Goal: Information Seeking & Learning: Learn about a topic

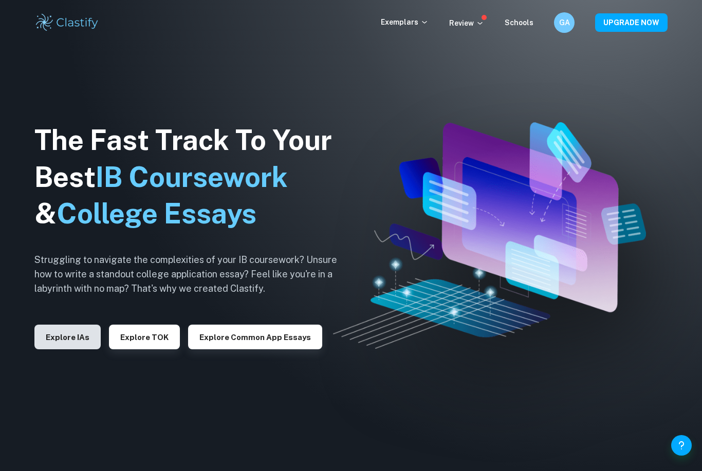
click at [58, 350] on button "Explore IAs" at bounding box center [67, 337] width 66 height 25
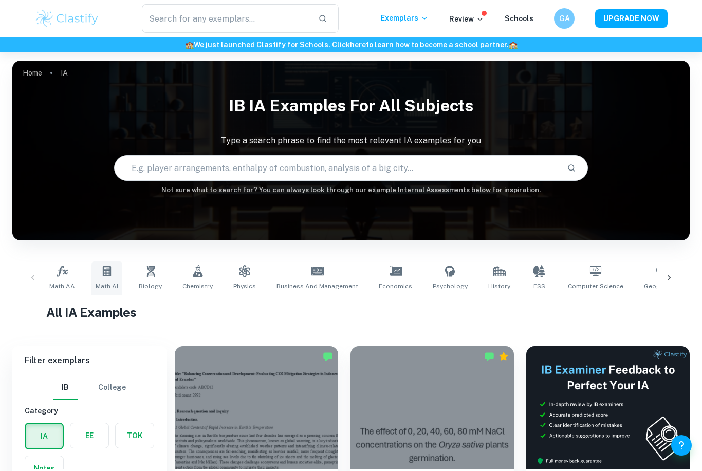
click at [111, 277] on icon at bounding box center [107, 271] width 12 height 12
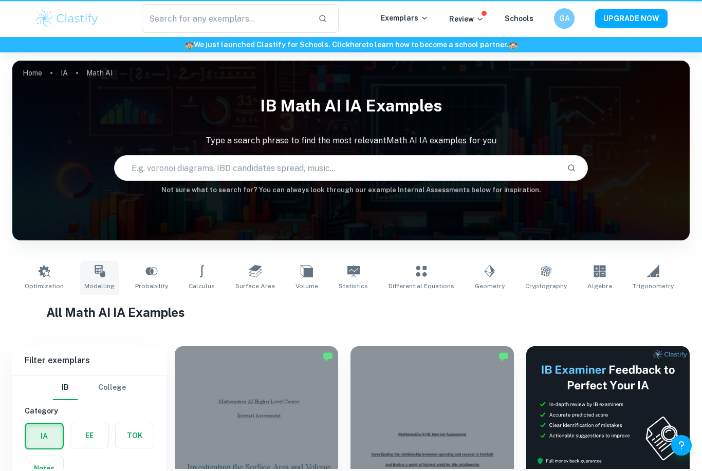
type input "Math AI"
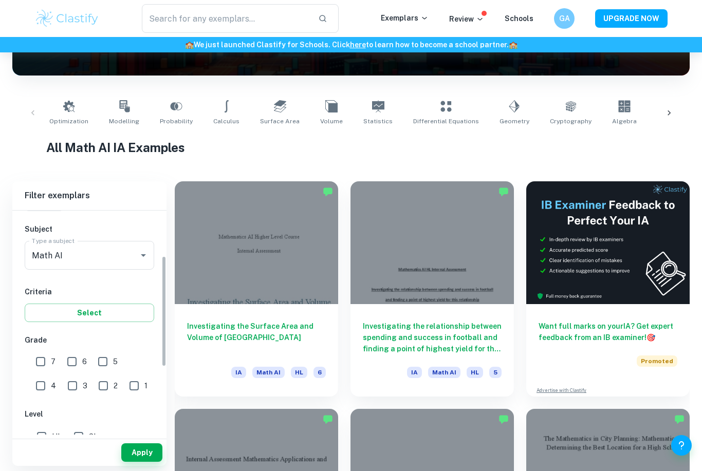
scroll to position [132, 0]
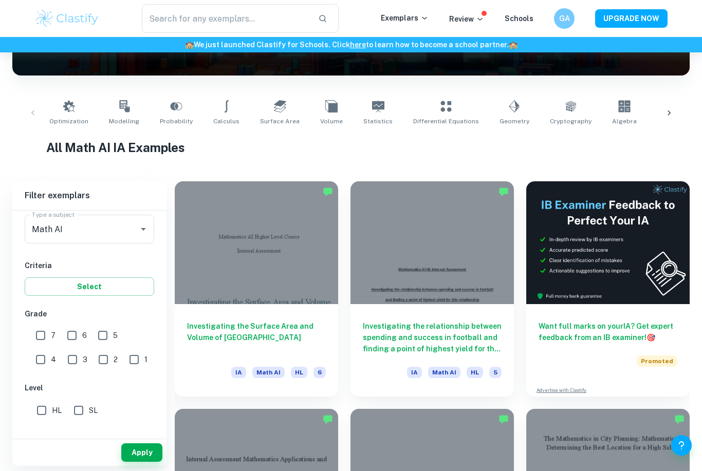
click at [87, 409] on input "SL" at bounding box center [78, 410] width 21 height 21
checkbox input "true"
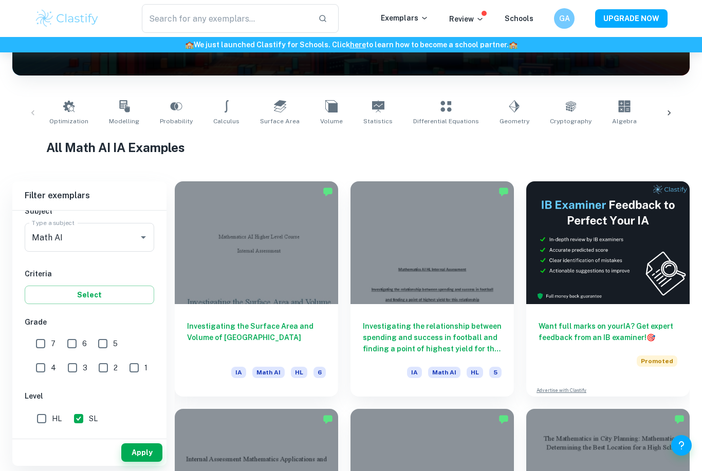
click at [44, 351] on input "7" at bounding box center [40, 344] width 21 height 21
checkbox input "true"
click at [75, 349] on input "6" at bounding box center [72, 344] width 21 height 21
checkbox input "true"
click at [149, 462] on button "Apply" at bounding box center [141, 453] width 41 height 19
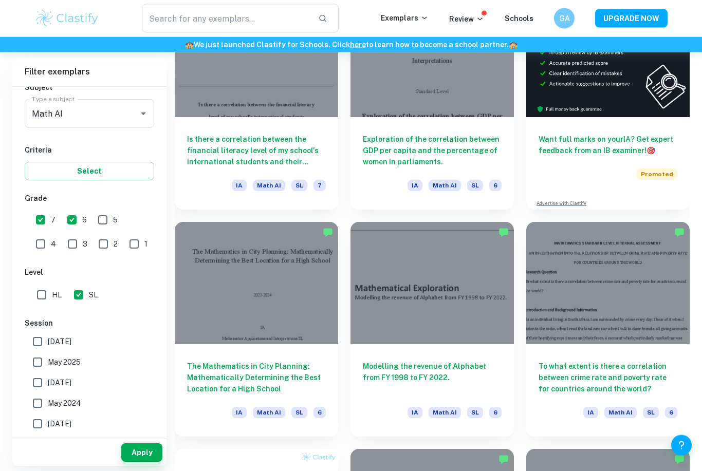
scroll to position [352, 0]
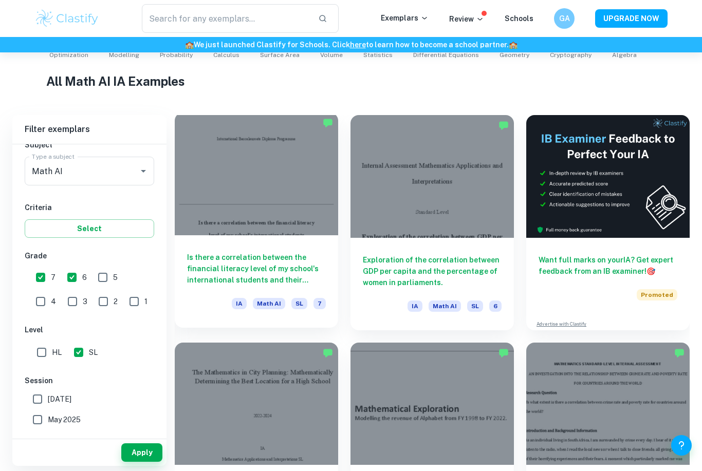
click at [306, 189] on div at bounding box center [256, 174] width 163 height 123
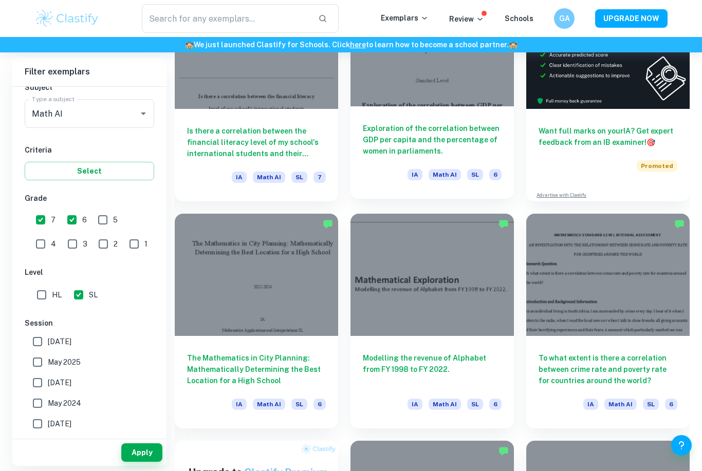
click at [409, 150] on h6 "Exploration of the correlation between GDP per capita and the percentage of wom…" at bounding box center [432, 140] width 139 height 34
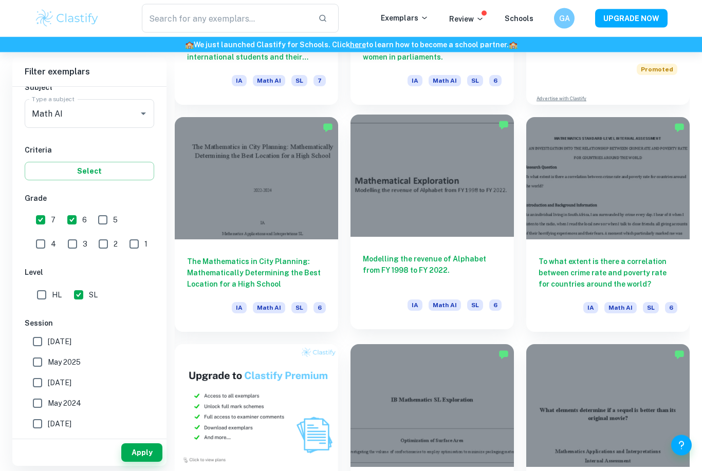
scroll to position [457, 0]
click at [397, 255] on h6 "Modelling the revenue of Alphabet from FY 1998 to FY 2022." at bounding box center [432, 270] width 139 height 34
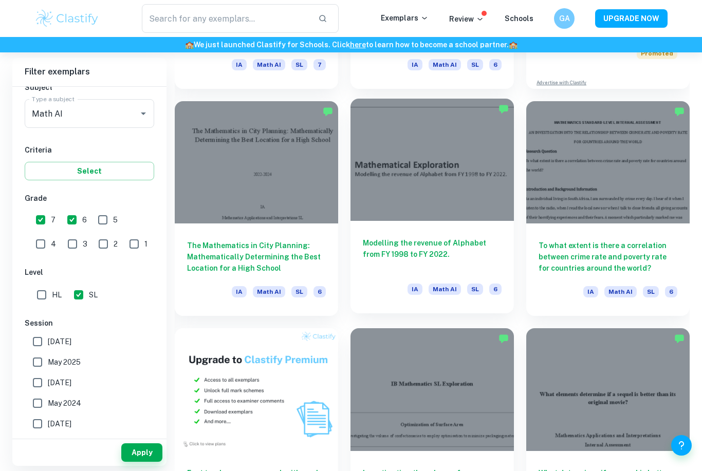
scroll to position [490, 0]
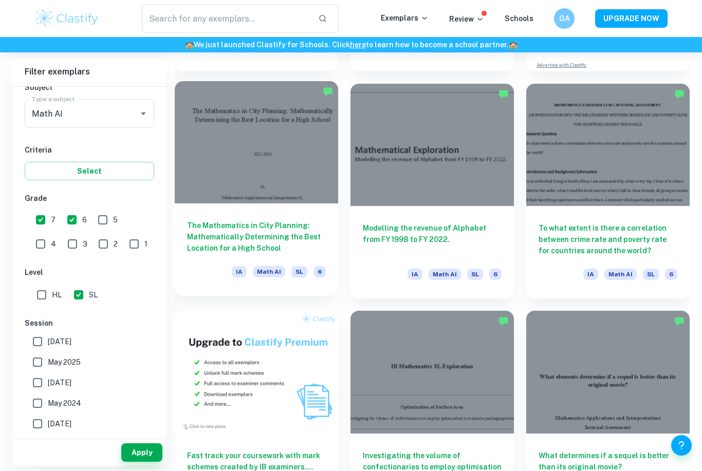
click at [303, 232] on h6 "The Mathematics in City Planning: Mathematically Determining the Best Location …" at bounding box center [256, 237] width 139 height 34
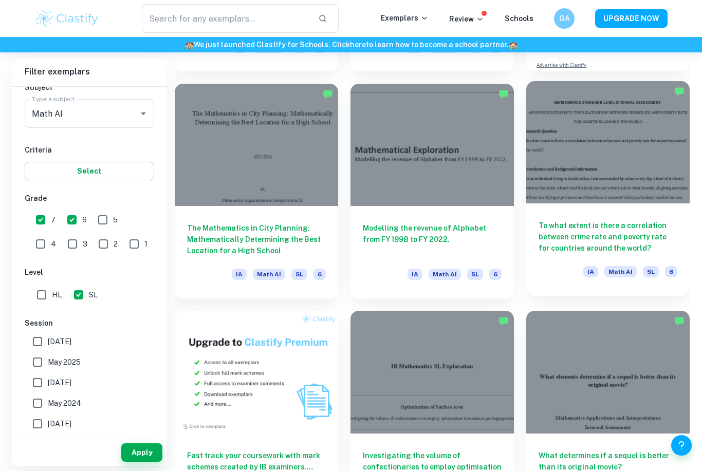
click at [574, 235] on h6 "To what extent is there a correlation between crime rate and poverty rate for c…" at bounding box center [608, 237] width 139 height 34
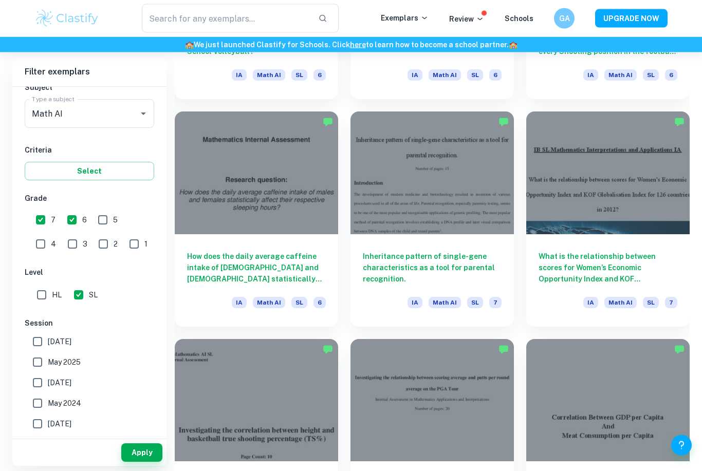
scroll to position [1145, 0]
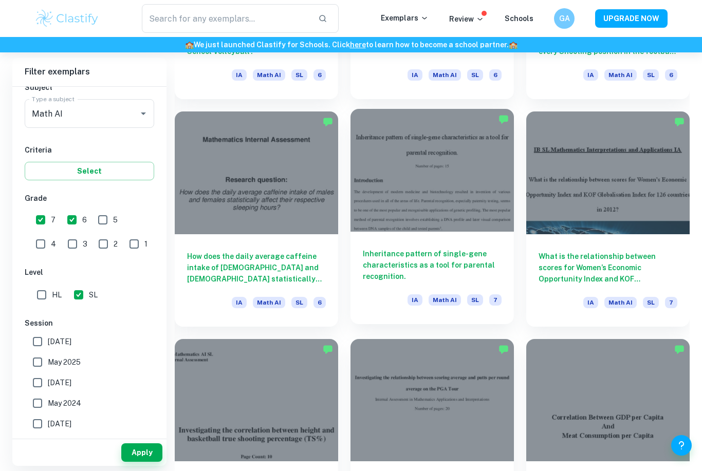
click at [453, 263] on h6 "Inheritance pattern of single-gene characteristics as a tool for parental recog…" at bounding box center [432, 265] width 139 height 34
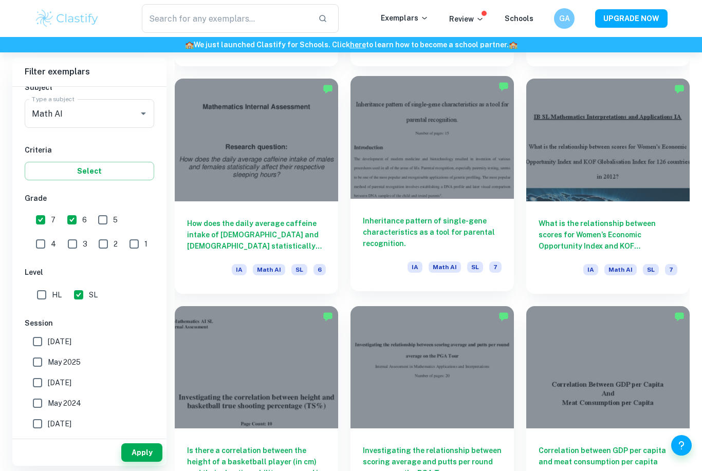
scroll to position [1163, 0]
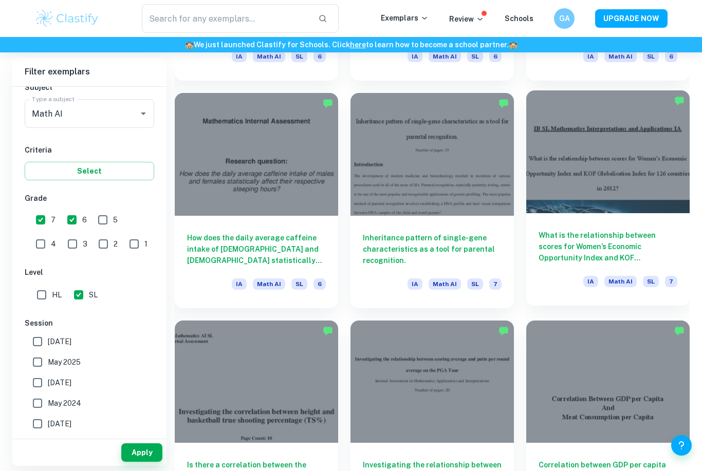
click at [593, 243] on h6 "What is the relationship between scores for Women’s Economic Opportunity Index …" at bounding box center [608, 247] width 139 height 34
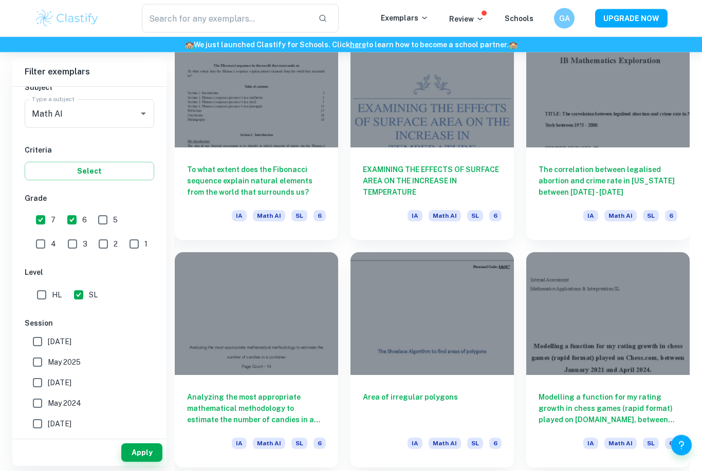
scroll to position [2369, 0]
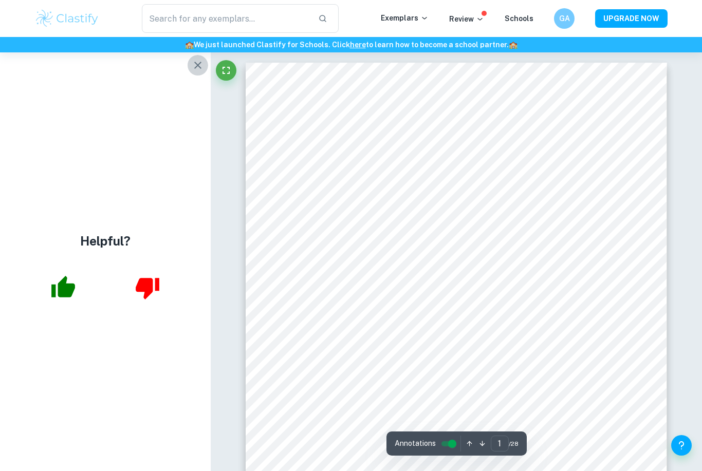
click at [207, 62] on button "button" at bounding box center [198, 65] width 21 height 21
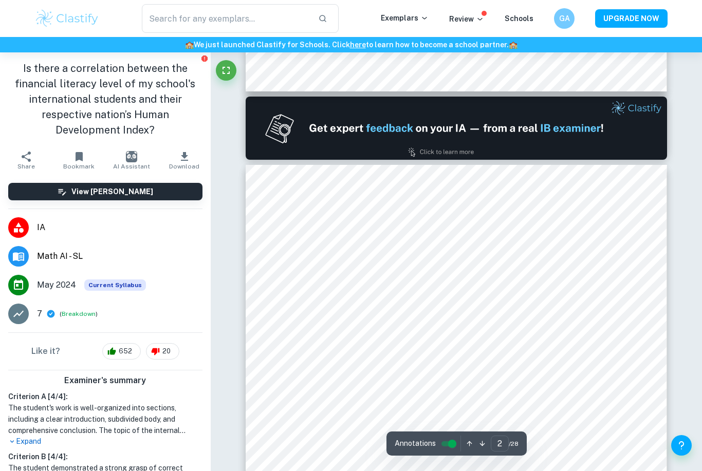
type input "1"
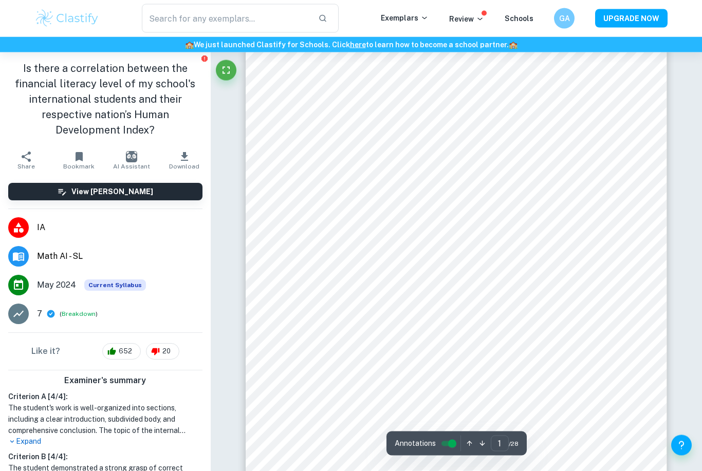
scroll to position [121, 0]
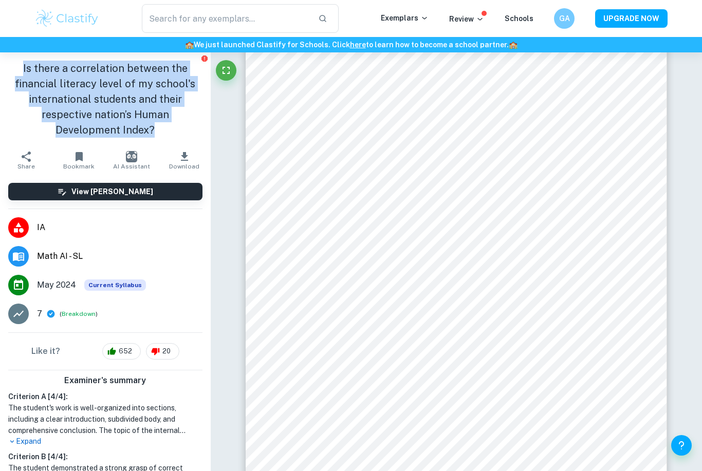
drag, startPoint x: 130, startPoint y: 134, endPoint x: 15, endPoint y: 64, distance: 134.3
click at [15, 64] on h1 "Is there a correlation between the financial literacy level of my school's inte…" at bounding box center [105, 99] width 194 height 77
copy h1 "Is there a correlation between the financial literacy level of my school's inte…"
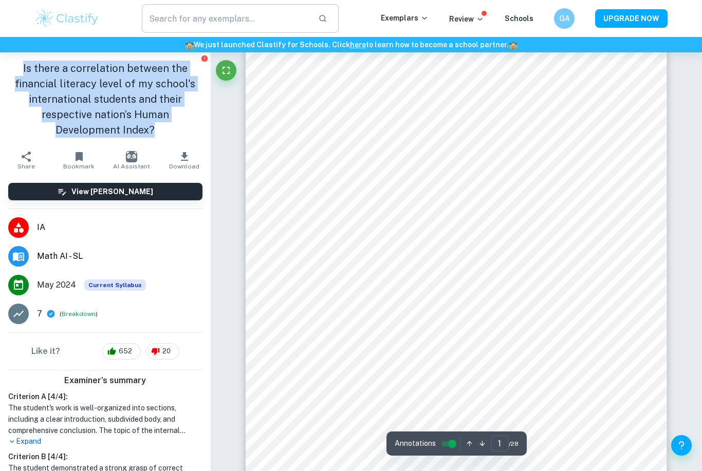
scroll to position [154, 0]
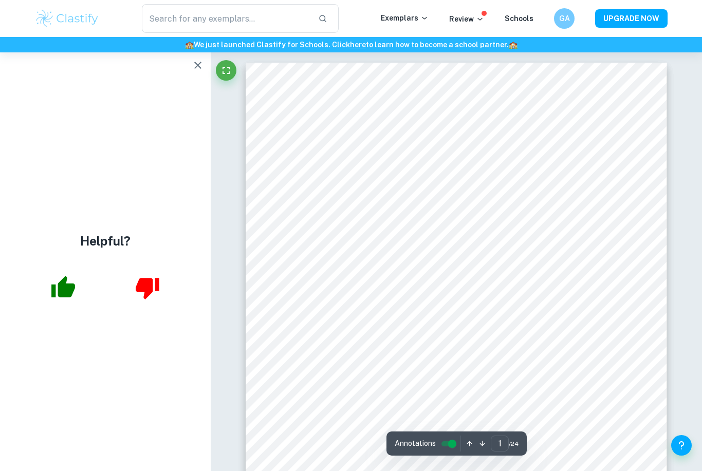
click at [199, 64] on icon "button" at bounding box center [197, 65] width 7 height 7
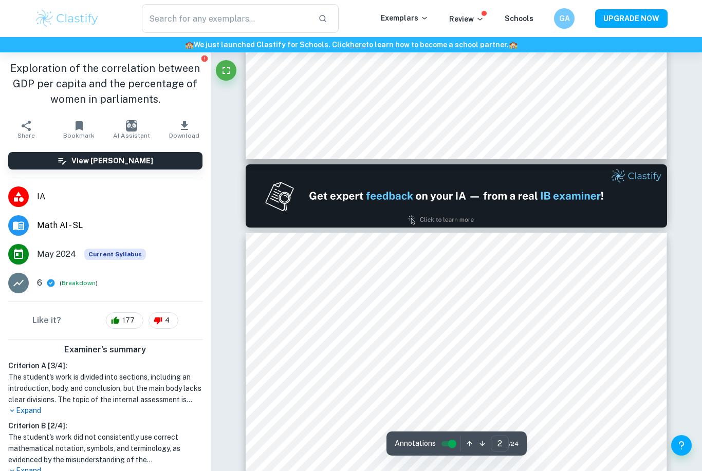
type input "1"
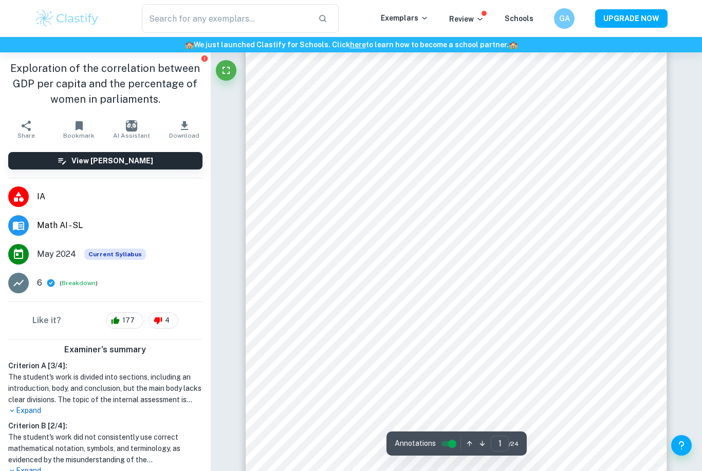
scroll to position [41, 0]
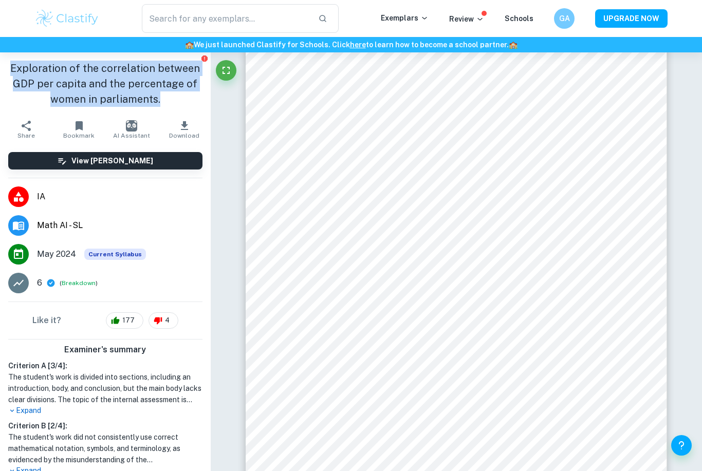
drag, startPoint x: 165, startPoint y: 103, endPoint x: 9, endPoint y: 62, distance: 161.2
click at [9, 62] on h1 "Exploration of the correlation between GDP per capita and the percentage of wom…" at bounding box center [105, 84] width 194 height 46
copy h1 "Exploration of the correlation between GDP per capita and the percentage of wom…"
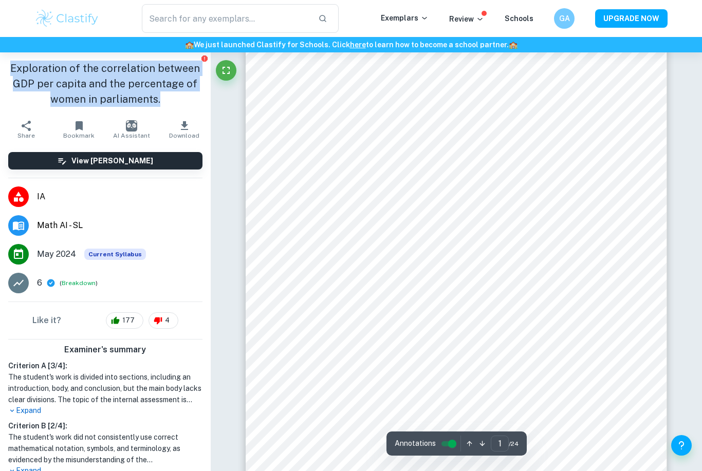
scroll to position [74, 0]
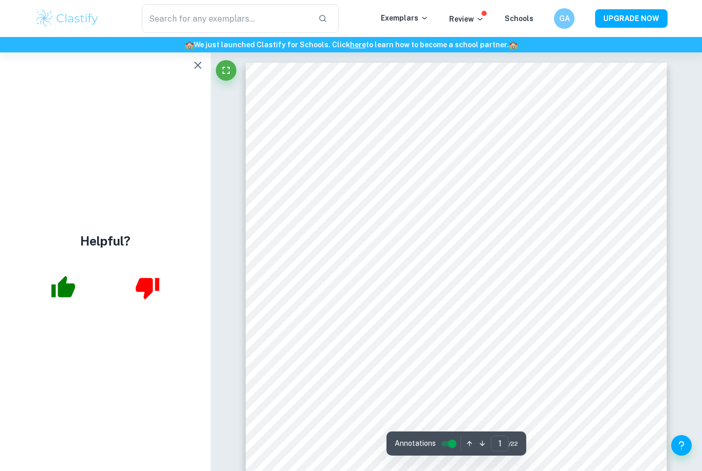
click at [197, 66] on icon "button" at bounding box center [197, 65] width 7 height 7
click at [202, 63] on icon "button" at bounding box center [198, 65] width 12 height 12
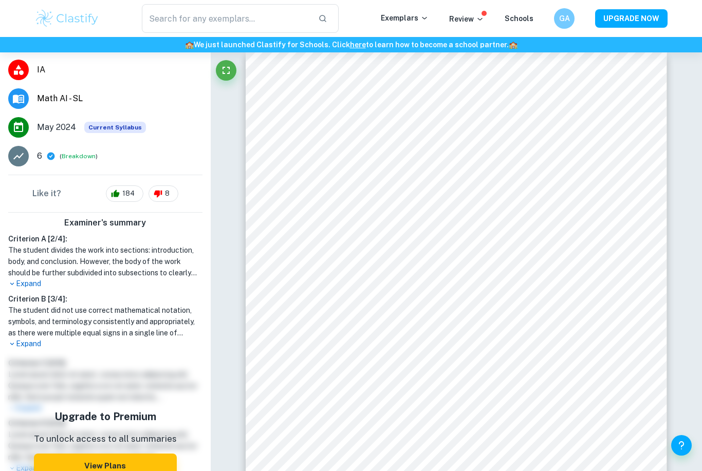
scroll to position [126, 0]
click at [38, 285] on p "Expand" at bounding box center [105, 285] width 194 height 11
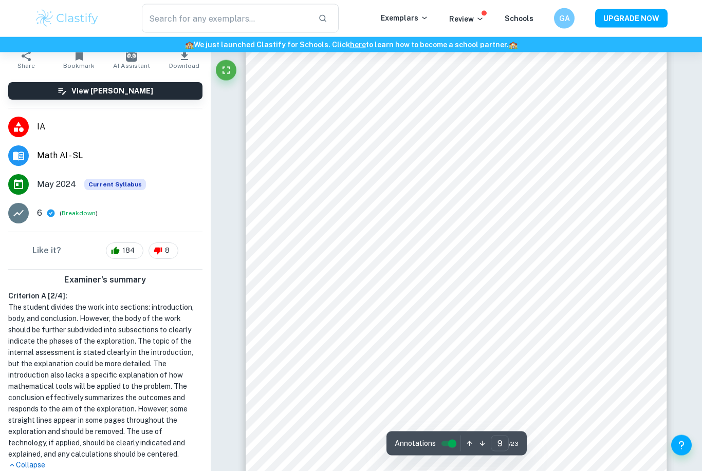
scroll to position [5171, 0]
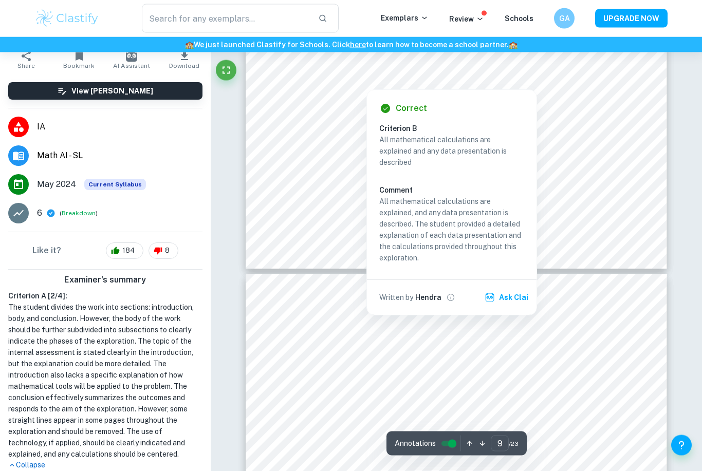
type input "10"
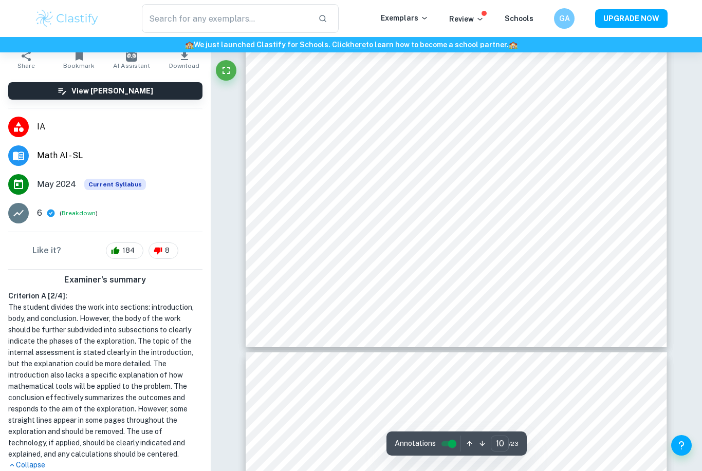
scroll to position [5921, 0]
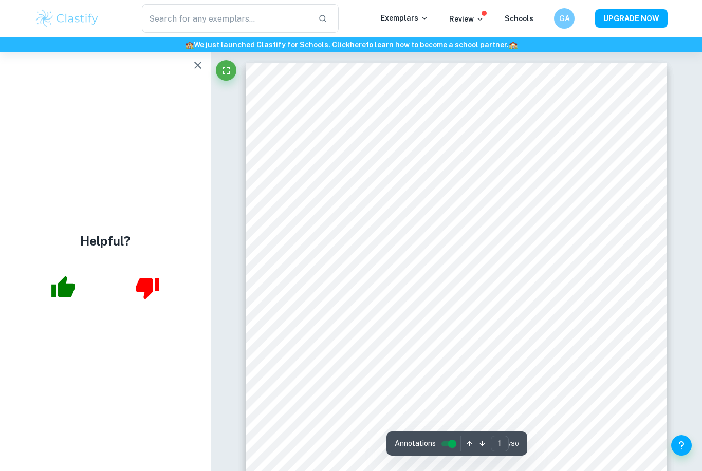
click at [195, 64] on icon "button" at bounding box center [198, 65] width 12 height 12
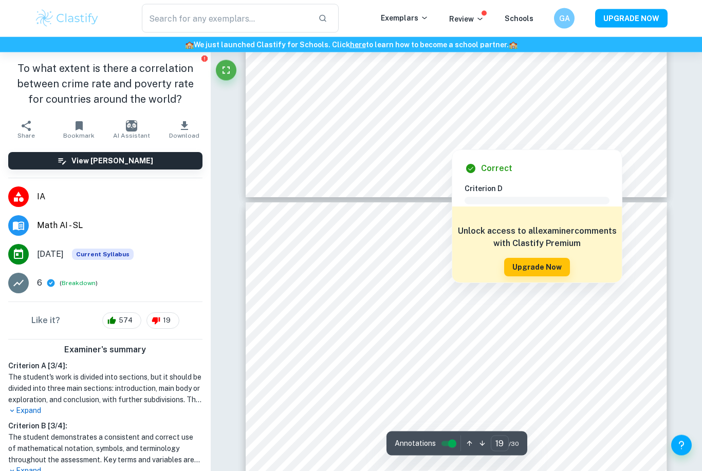
scroll to position [10042, 0]
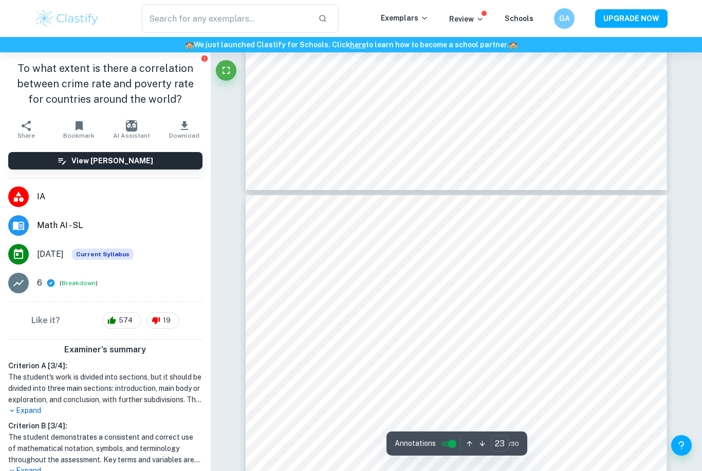
type input "6"
